Goal: Transaction & Acquisition: Purchase product/service

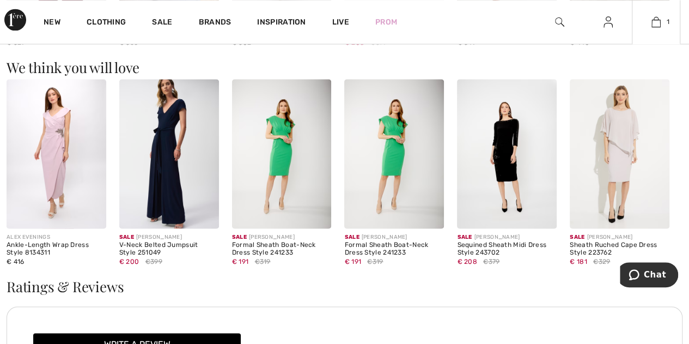
scroll to position [390, 0]
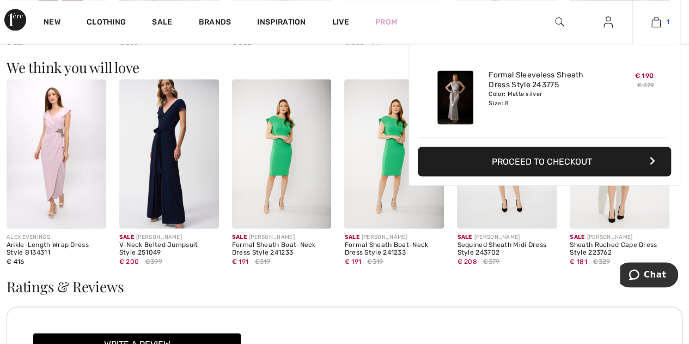
click at [654, 23] on img at bounding box center [656, 21] width 9 height 13
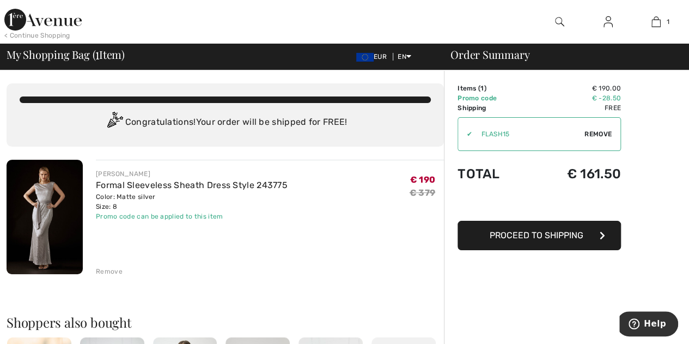
click at [54, 205] on img at bounding box center [45, 217] width 76 height 114
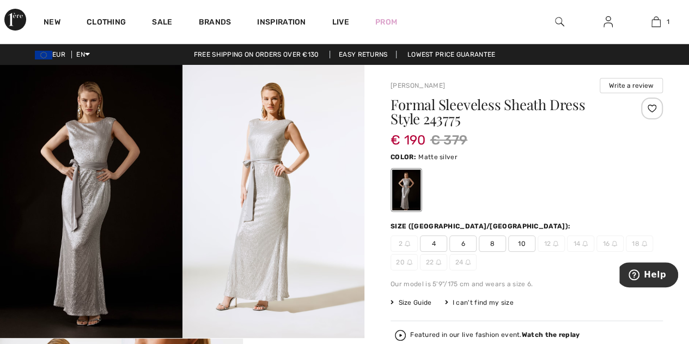
click at [70, 187] on img at bounding box center [91, 201] width 183 height 273
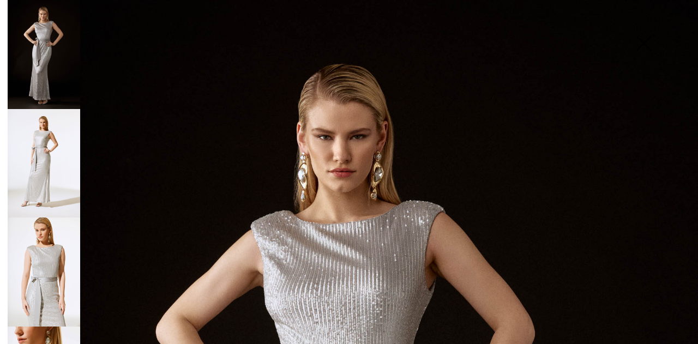
click at [72, 163] on img at bounding box center [44, 163] width 72 height 109
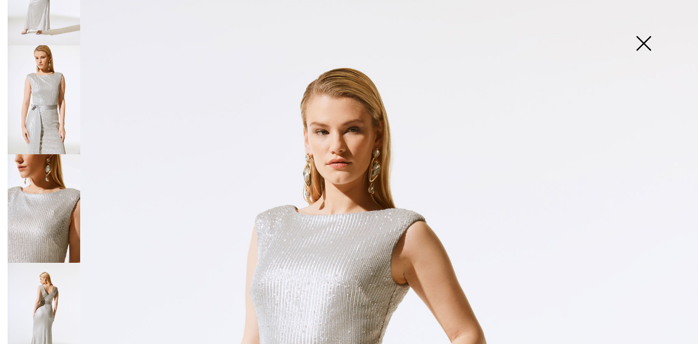
scroll to position [196, 0]
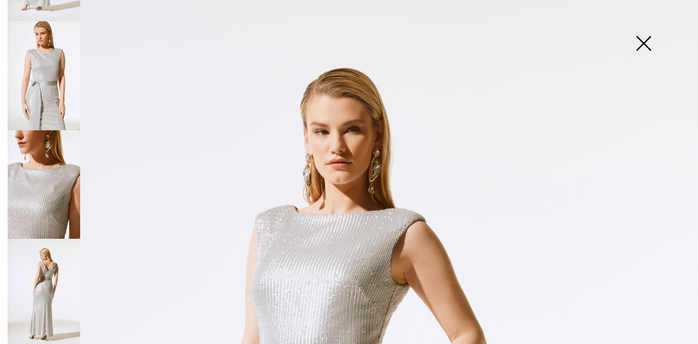
click at [66, 197] on img at bounding box center [44, 184] width 72 height 109
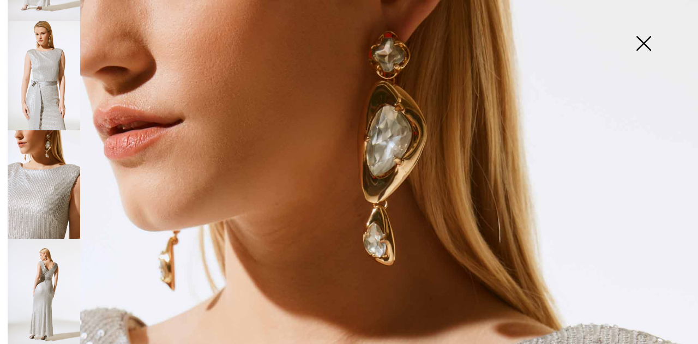
click at [61, 266] on img at bounding box center [44, 293] width 72 height 109
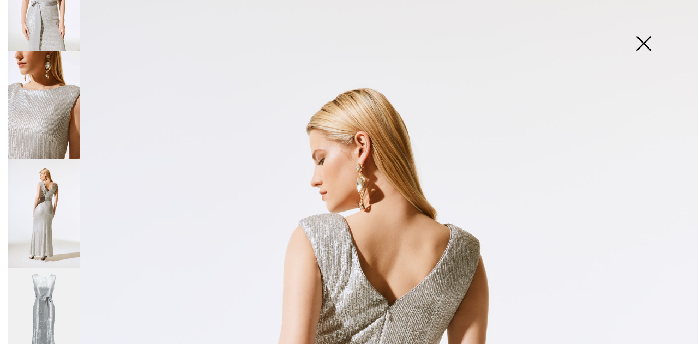
scroll to position [390, 0]
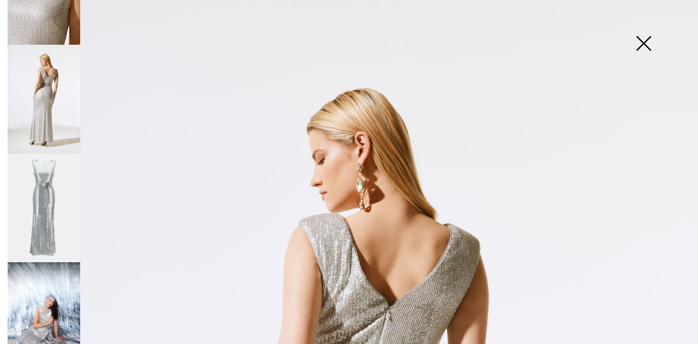
click at [36, 195] on img at bounding box center [44, 208] width 72 height 109
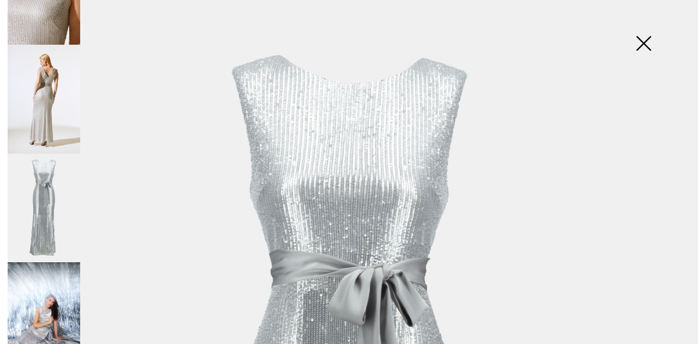
click at [63, 281] on img at bounding box center [44, 316] width 72 height 109
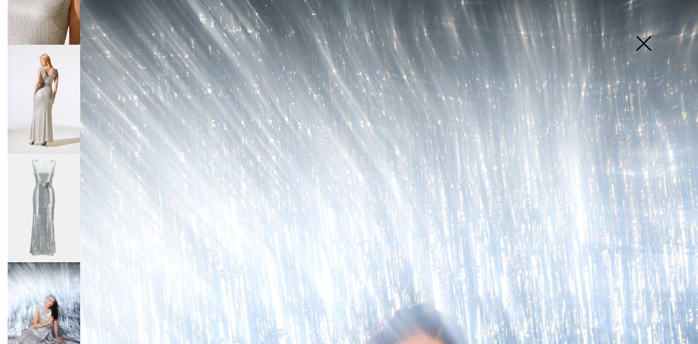
click at [48, 174] on img at bounding box center [44, 208] width 72 height 109
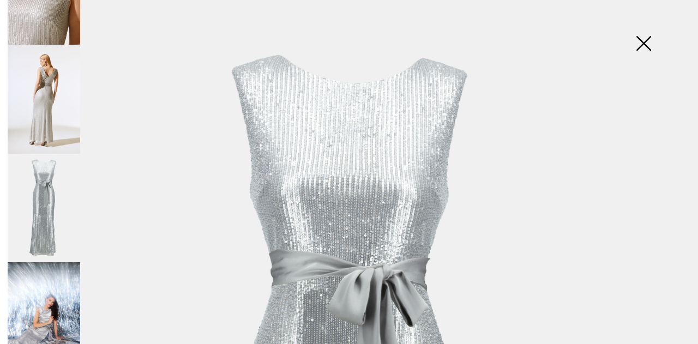
click at [62, 45] on img at bounding box center [44, 99] width 72 height 109
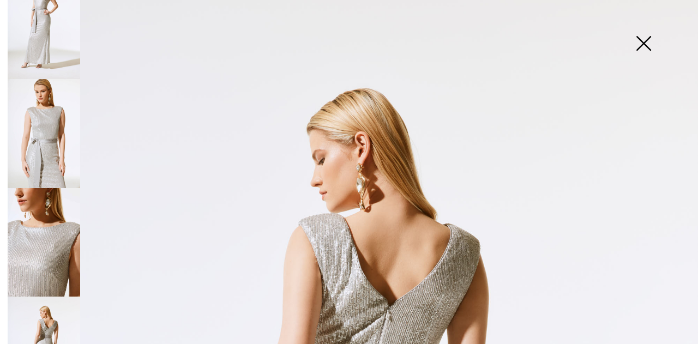
scroll to position [139, 0]
click at [41, 91] on img at bounding box center [44, 132] width 72 height 109
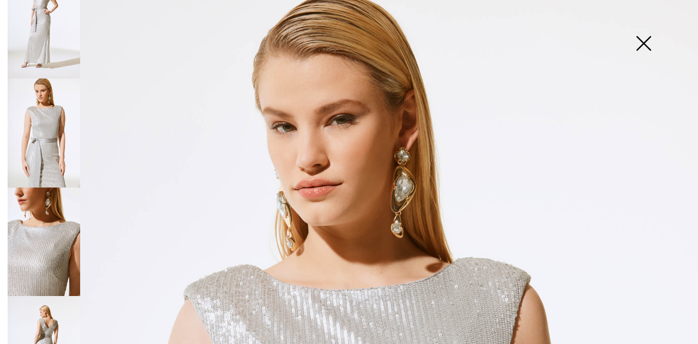
click at [68, 32] on img at bounding box center [44, 24] width 72 height 109
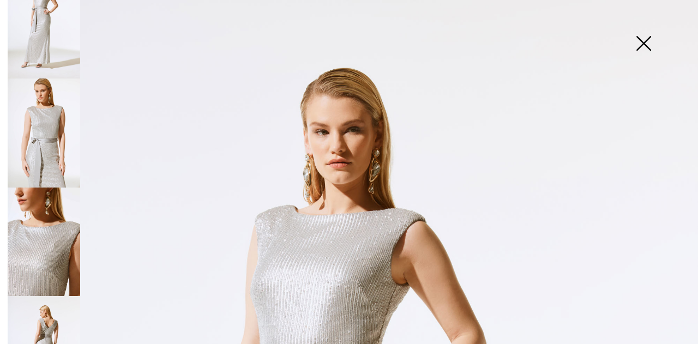
scroll to position [0, 0]
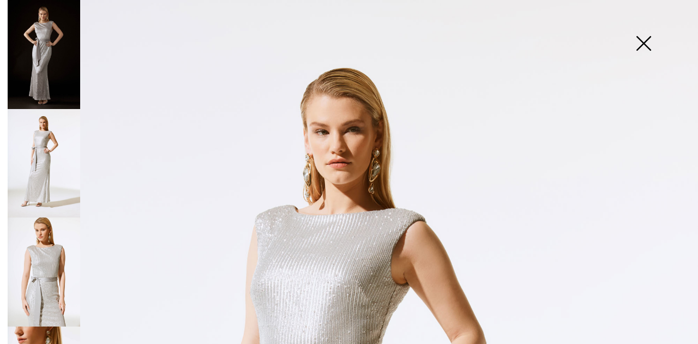
click at [68, 32] on img at bounding box center [44, 54] width 72 height 109
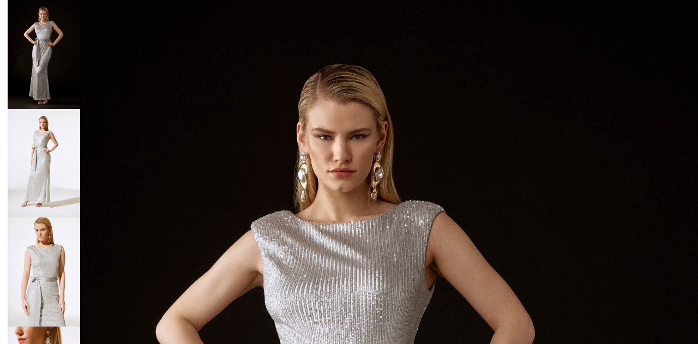
click at [73, 145] on img at bounding box center [44, 163] width 72 height 109
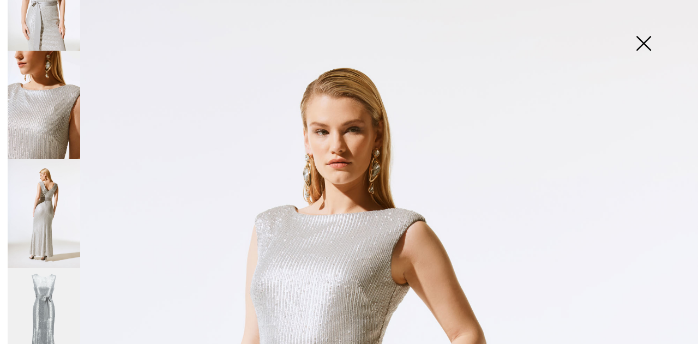
scroll to position [276, 0]
click at [58, 220] on img at bounding box center [44, 213] width 72 height 109
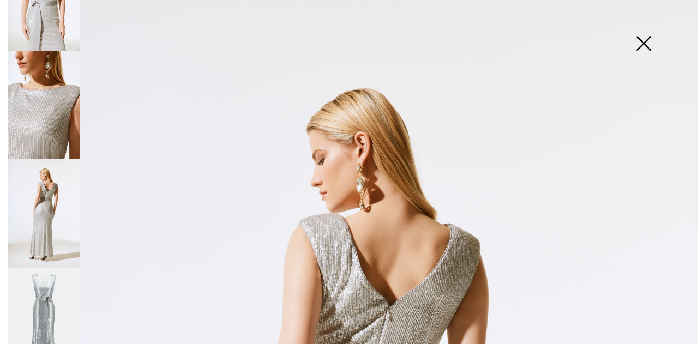
click at [59, 290] on img at bounding box center [44, 322] width 72 height 109
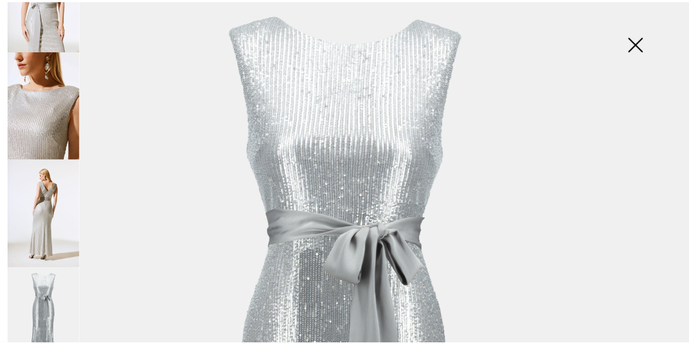
scroll to position [0, 0]
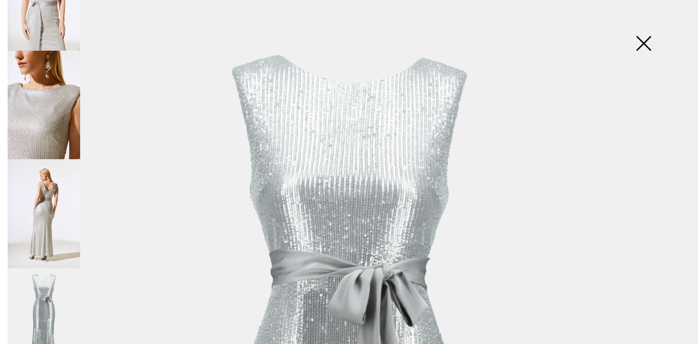
click at [650, 45] on img at bounding box center [643, 44] width 54 height 56
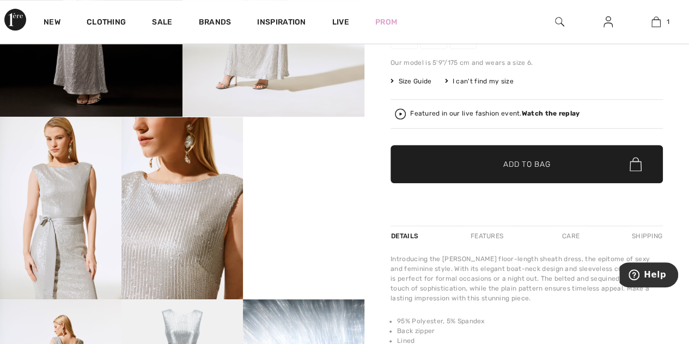
scroll to position [222, 0]
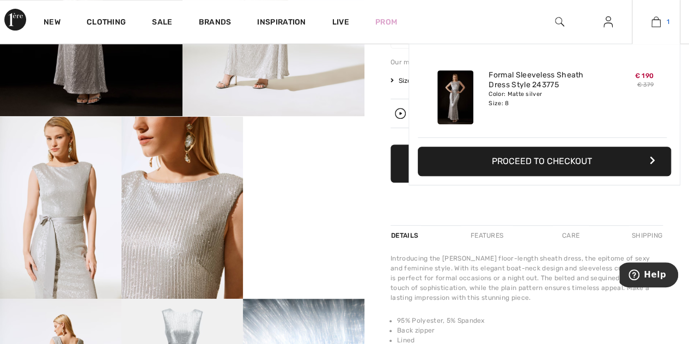
click at [658, 18] on img at bounding box center [656, 21] width 9 height 13
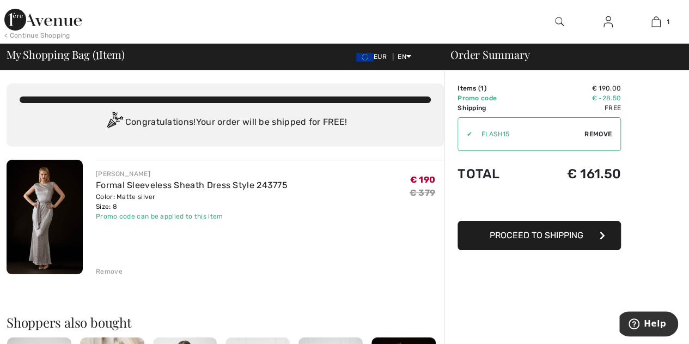
click at [546, 244] on button "Proceed to Shipping" at bounding box center [539, 235] width 163 height 29
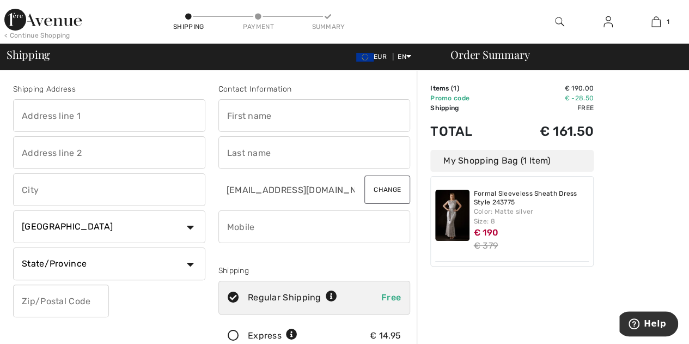
click at [96, 116] on input "text" at bounding box center [109, 115] width 192 height 33
type input "21 Oranisland"
type input "Galway"
select select "GA"
type input "H91 F76K"
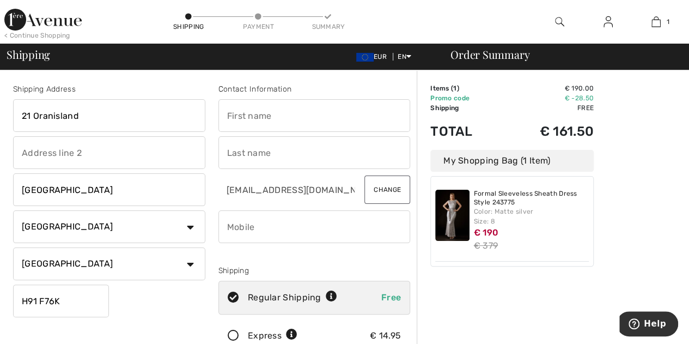
type input "Gretta"
type input "Lee Nevin"
type input "0868989065"
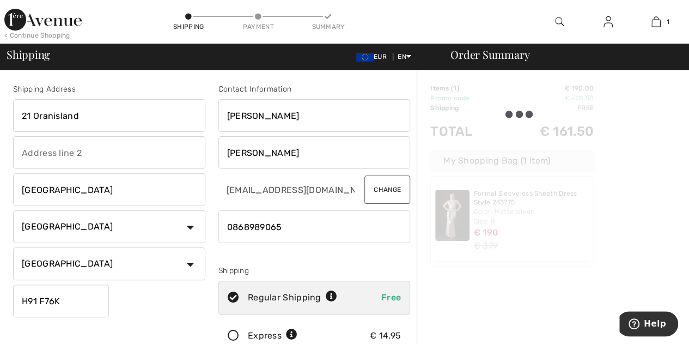
type input "H91F76K"
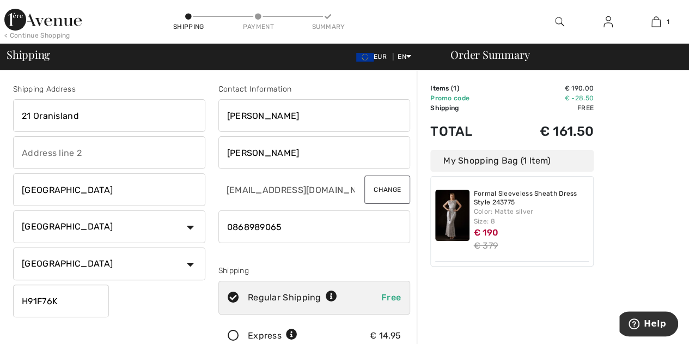
click at [107, 147] on input "text" at bounding box center [109, 152] width 192 height 33
type input "Oranmore"
type input "H91F76K"
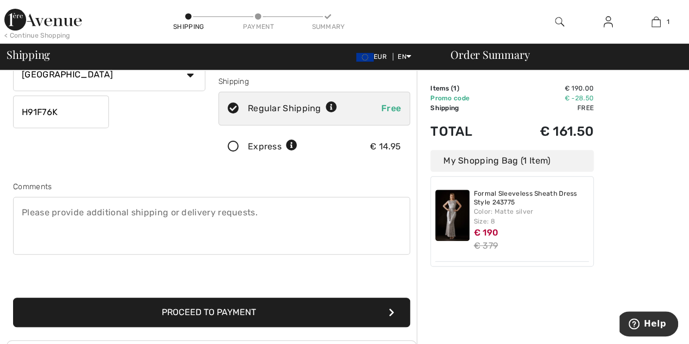
scroll to position [189, 0]
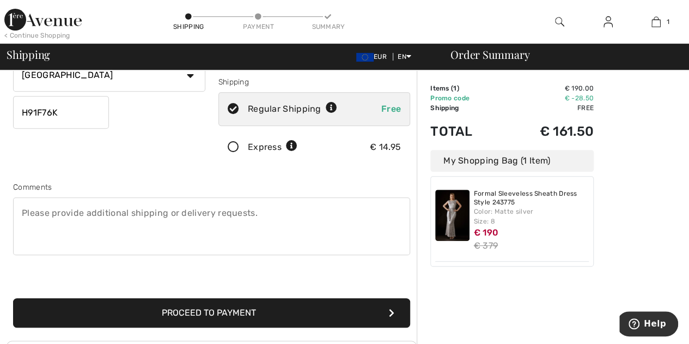
click at [265, 225] on textarea at bounding box center [211, 226] width 397 height 58
type textarea "P"
type textarea "Please check that all sequins are intact. Thanks"
click at [280, 311] on button "Proceed to Payment" at bounding box center [211, 312] width 397 height 29
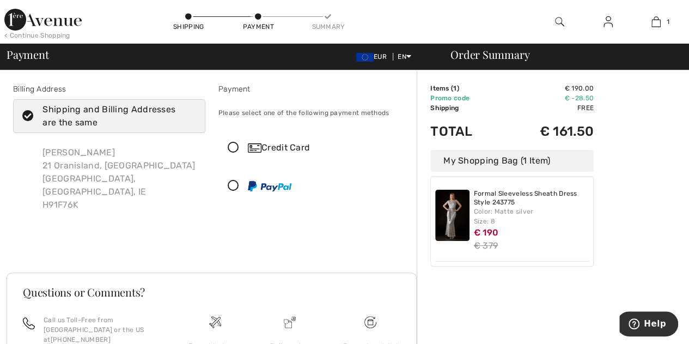
click at [232, 147] on icon at bounding box center [233, 147] width 29 height 11
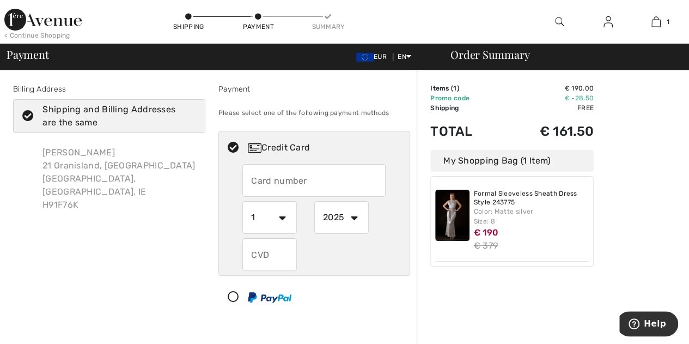
click at [276, 178] on input "text" at bounding box center [313, 180] width 143 height 33
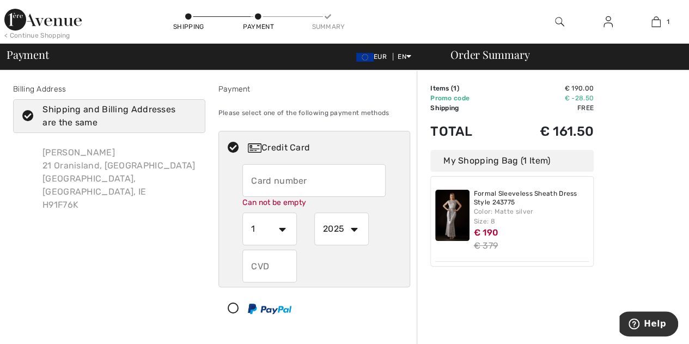
type input "5354564683696492"
select select "7"
select select "2028"
type input "541"
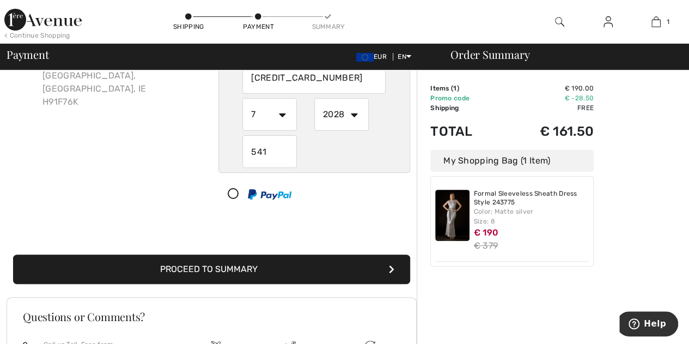
scroll to position [121, 0]
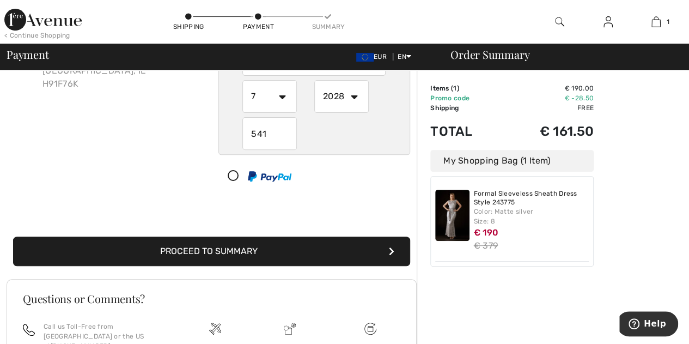
click at [385, 247] on button "Proceed to Summary" at bounding box center [211, 251] width 397 height 29
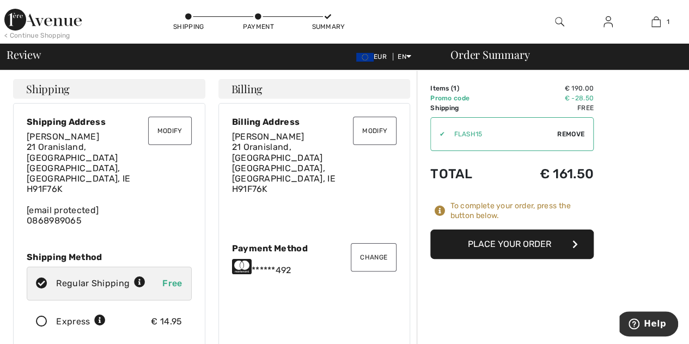
click at [505, 249] on button "Place Your Order" at bounding box center [512, 243] width 163 height 29
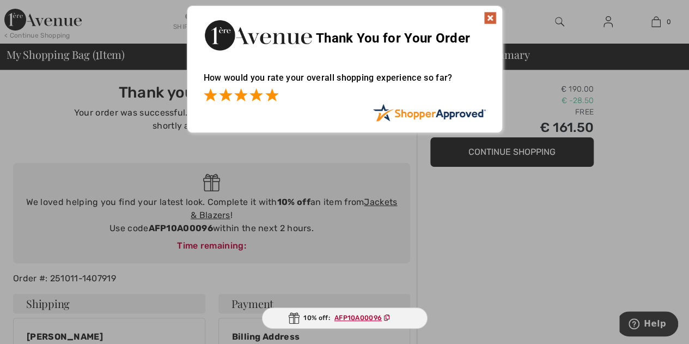
click at [270, 94] on span at bounding box center [271, 94] width 13 height 13
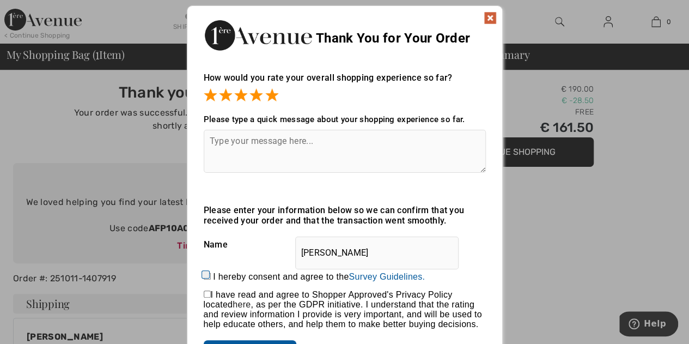
click at [278, 161] on textarea at bounding box center [345, 151] width 282 height 43
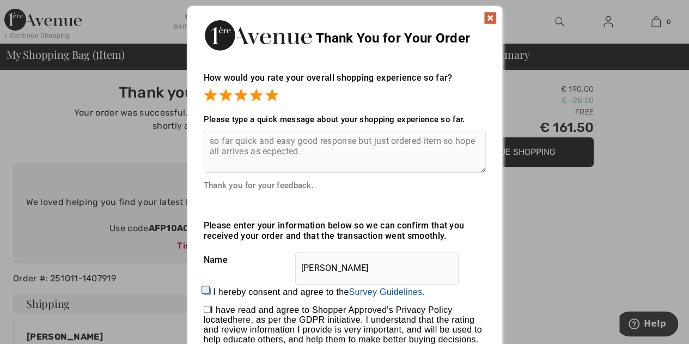
click at [270, 152] on textarea "so far quick and easy good response but just ordered item so hope all arrives a…" at bounding box center [345, 151] width 282 height 43
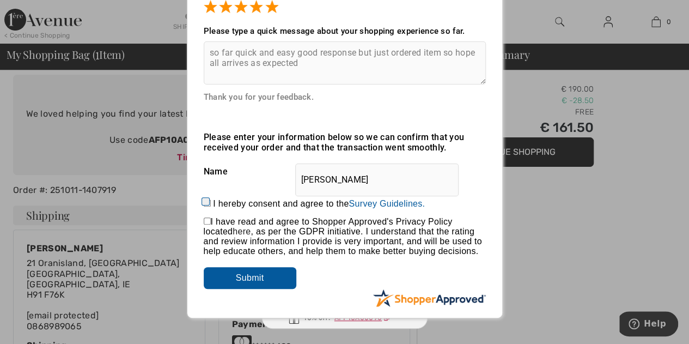
scroll to position [91, 0]
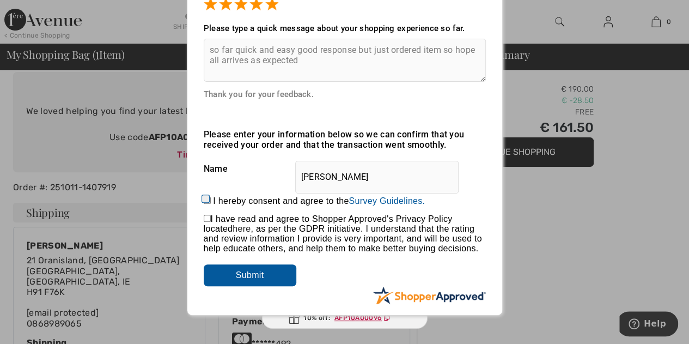
type textarea "so far quick and easy good response but just ordered item so hope all arrives a…"
click at [208, 200] on input "I hereby consent and agree to the By submitting a review, you grant permission …" at bounding box center [207, 200] width 7 height 7
checkbox input "true"
click at [208, 218] on input "checkbox" at bounding box center [207, 218] width 7 height 7
checkbox input "true"
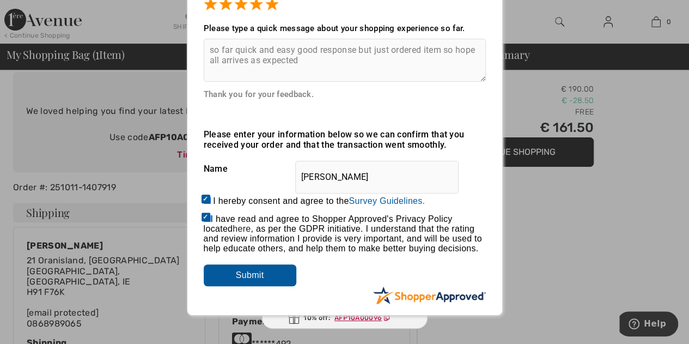
click at [240, 278] on input "Submit" at bounding box center [250, 275] width 93 height 22
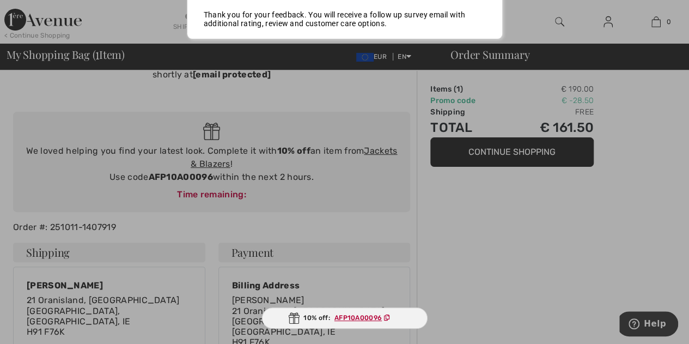
scroll to position [0, 0]
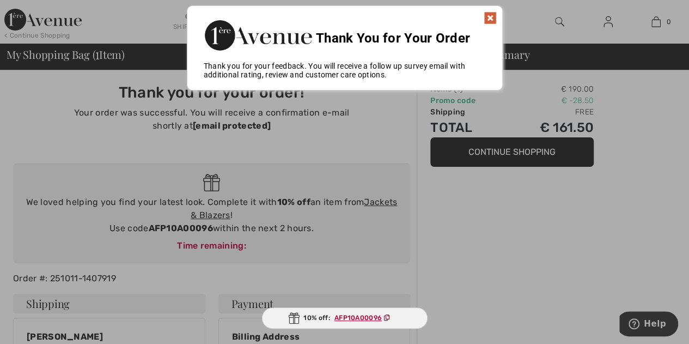
click at [494, 18] on img at bounding box center [490, 17] width 13 height 13
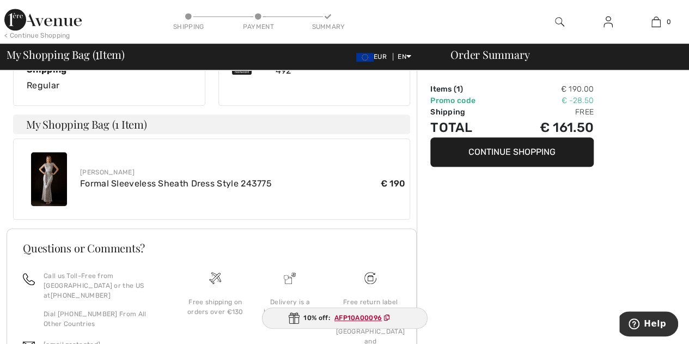
scroll to position [427, 0]
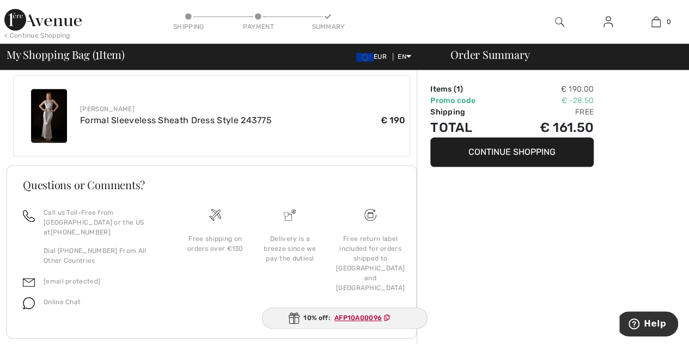
click at [354, 254] on div "Free return label included for orders shipped to [GEOGRAPHIC_DATA] and [GEOGRAP…" at bounding box center [370, 263] width 69 height 59
